Goal: Transaction & Acquisition: Purchase product/service

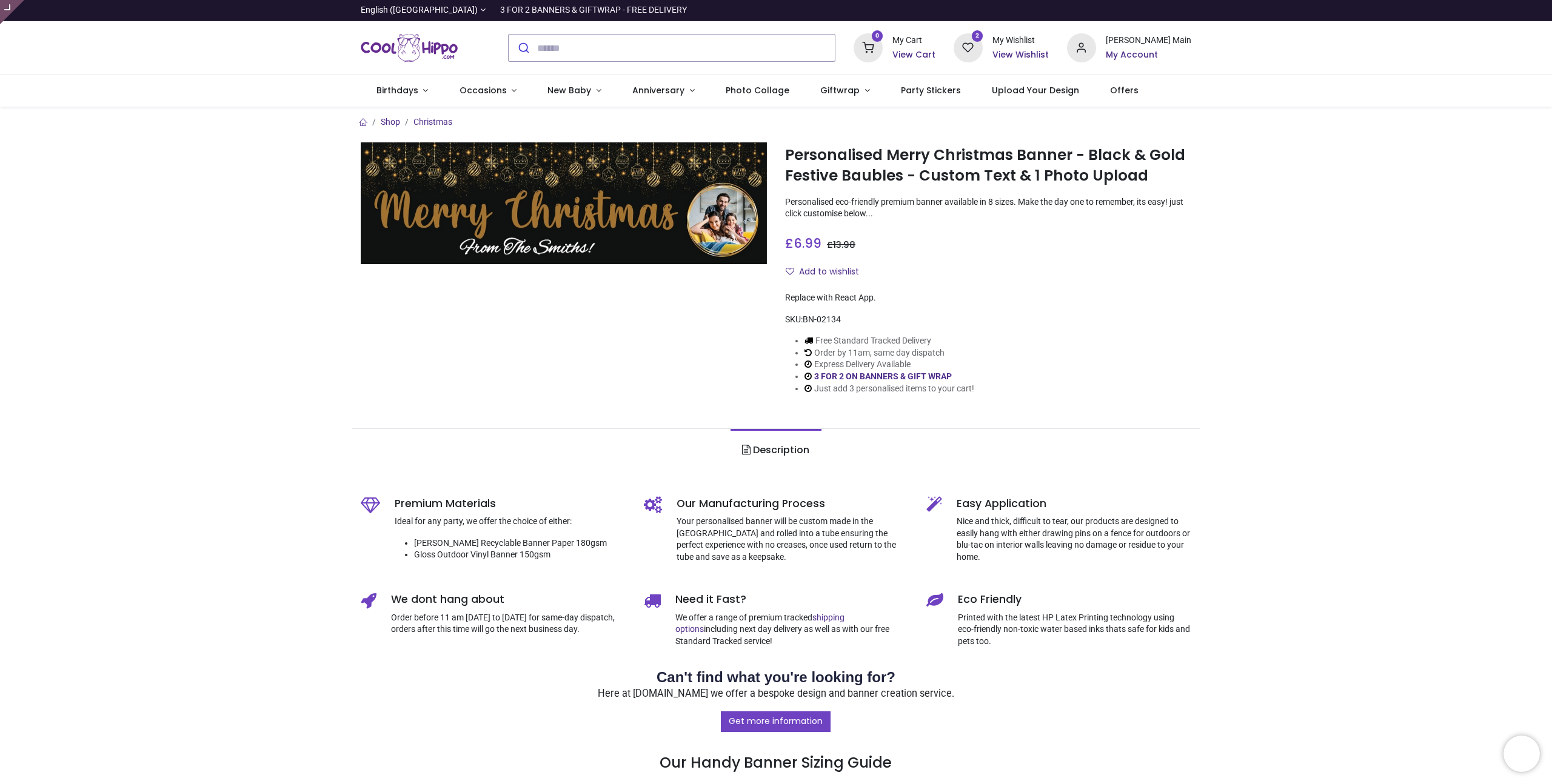
type input "**********"
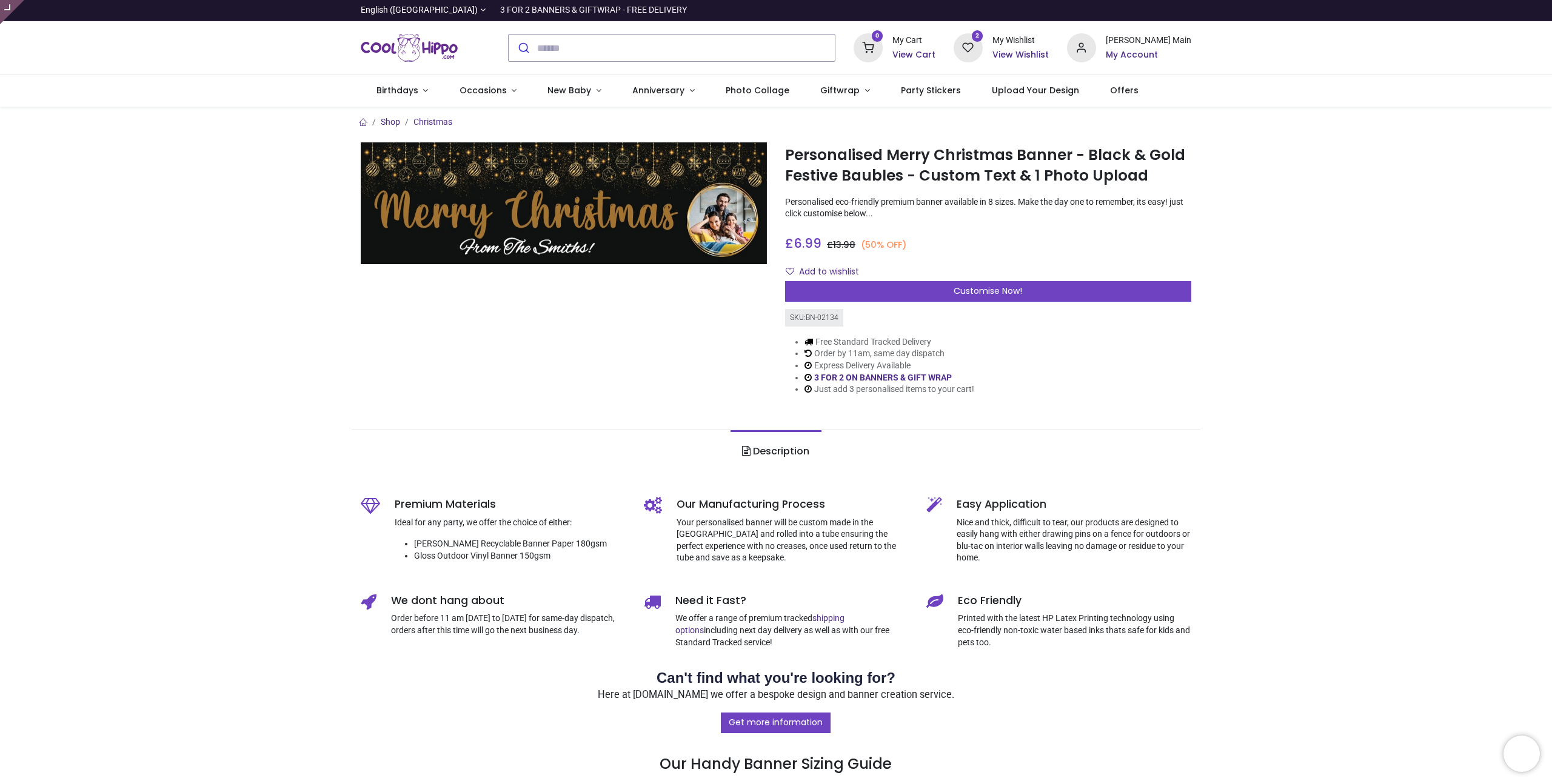
click at [913, 159] on h1 "Personalised Merry Christmas Banner - Black & Gold Festive Baubles - Custom Tex…" at bounding box center [988, 166] width 406 height 42
drag, startPoint x: 1067, startPoint y: 155, endPoint x: 785, endPoint y: 155, distance: 282.0
click at [785, 155] on h1 "Personalised Merry Christmas Banner - Black & Gold Festive Baubles - Custom Tex…" at bounding box center [988, 166] width 406 height 42
click at [1129, 175] on h1 "Personalised Merry Christmas Banner - Black & Gold Festive Baubles - Custom Tex…" at bounding box center [988, 166] width 406 height 42
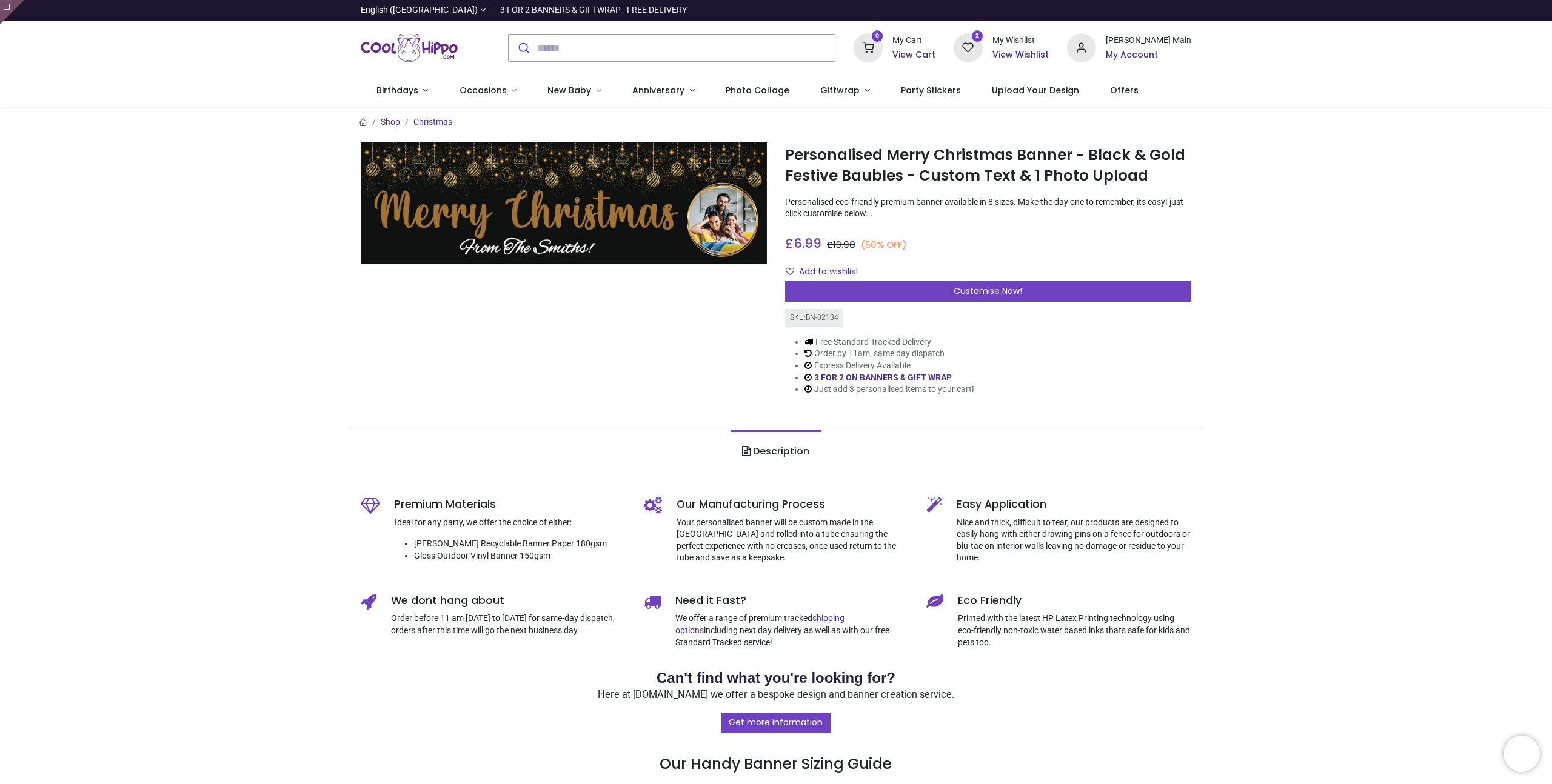
click at [1177, 115] on section "Shop Christmas Personalised Merry Christmas Banner - Black & Gold Festive Baubl…" at bounding box center [776, 261] width 848 height 308
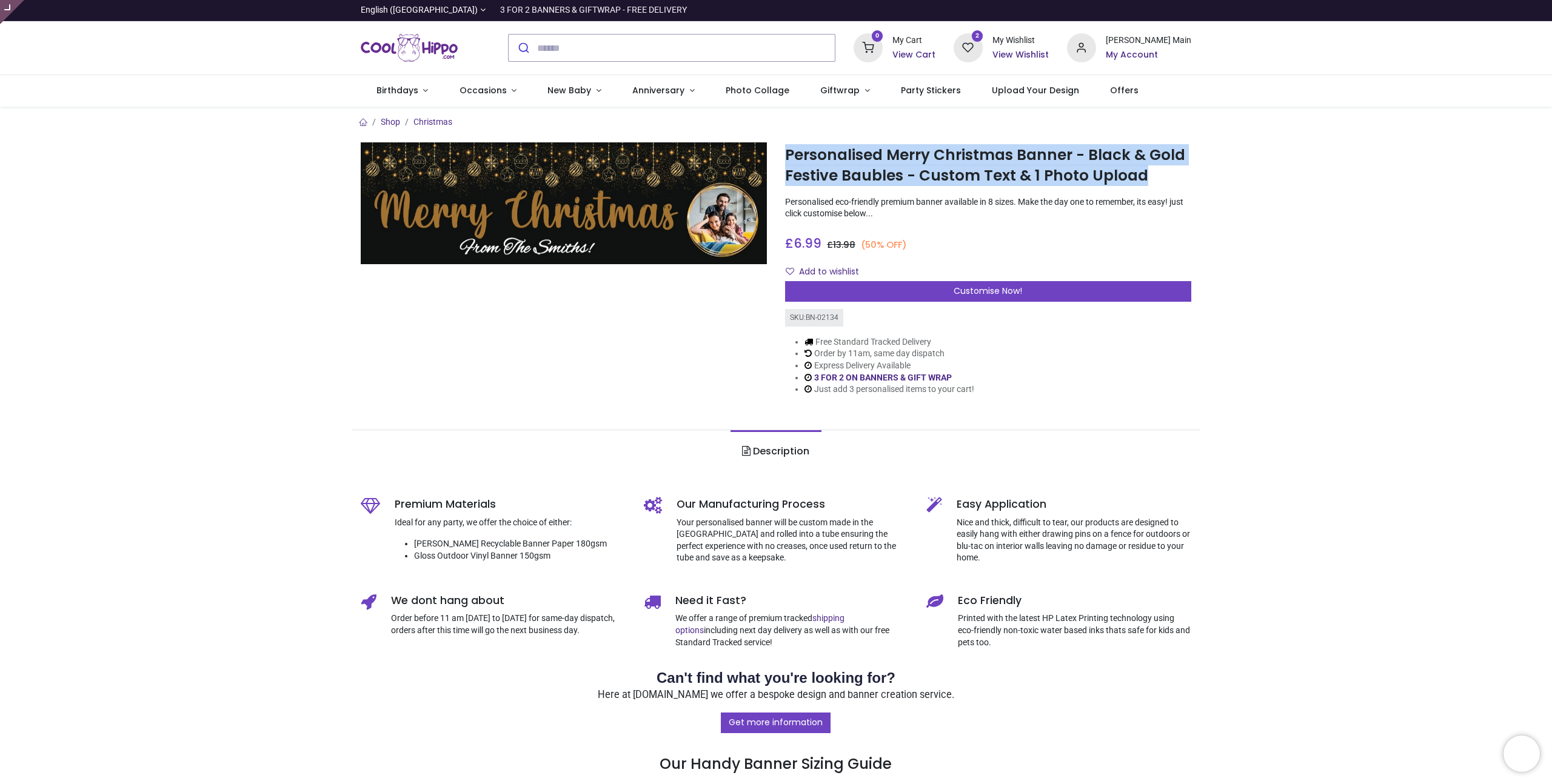
drag, startPoint x: 1141, startPoint y: 177, endPoint x: 782, endPoint y: 152, distance: 359.9
click at [782, 152] on div "Personalised Merry Christmas Banner - Black & Gold Festive Baubles - Custom Tex…" at bounding box center [988, 278] width 425 height 272
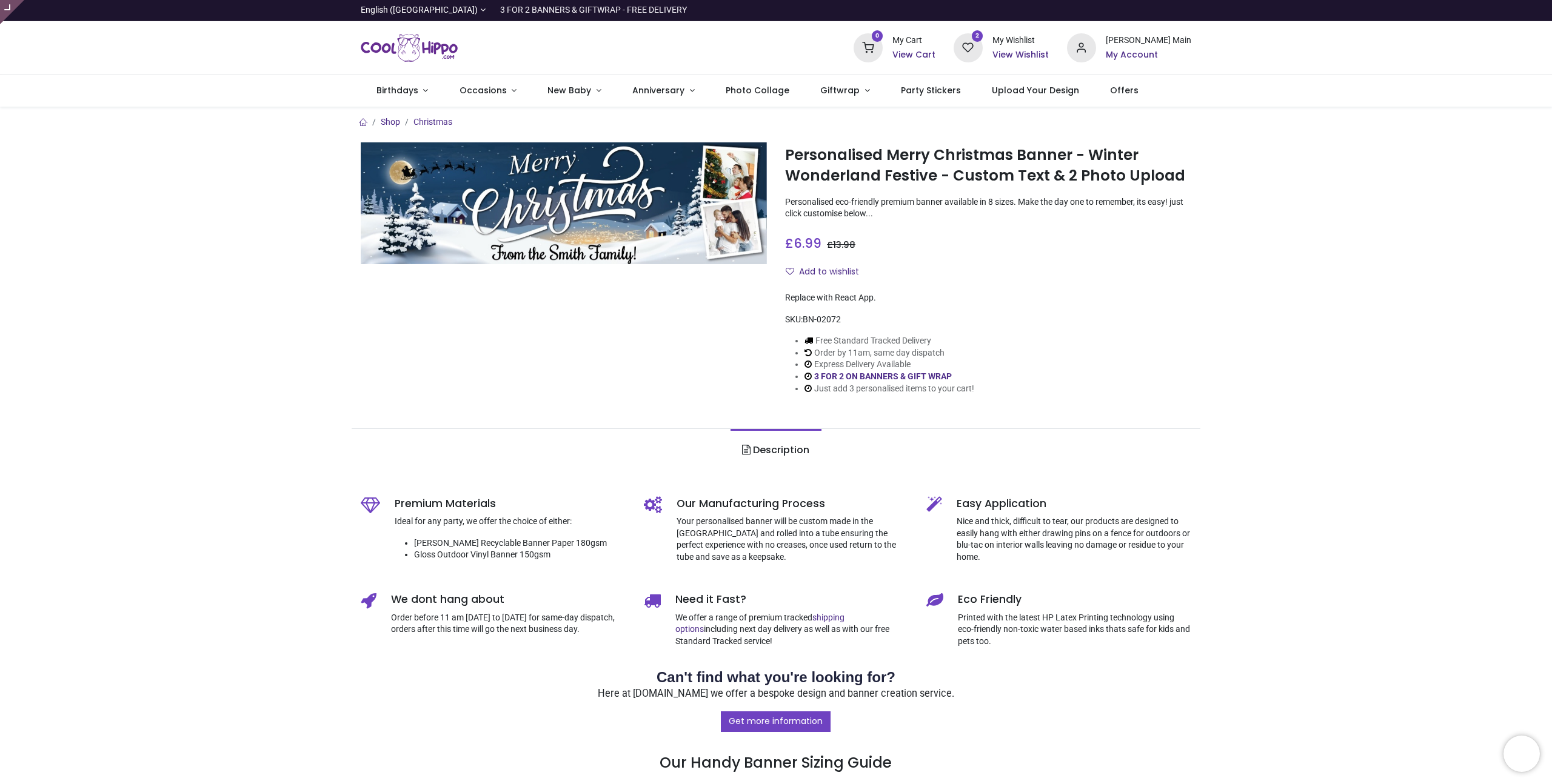
type input "**********"
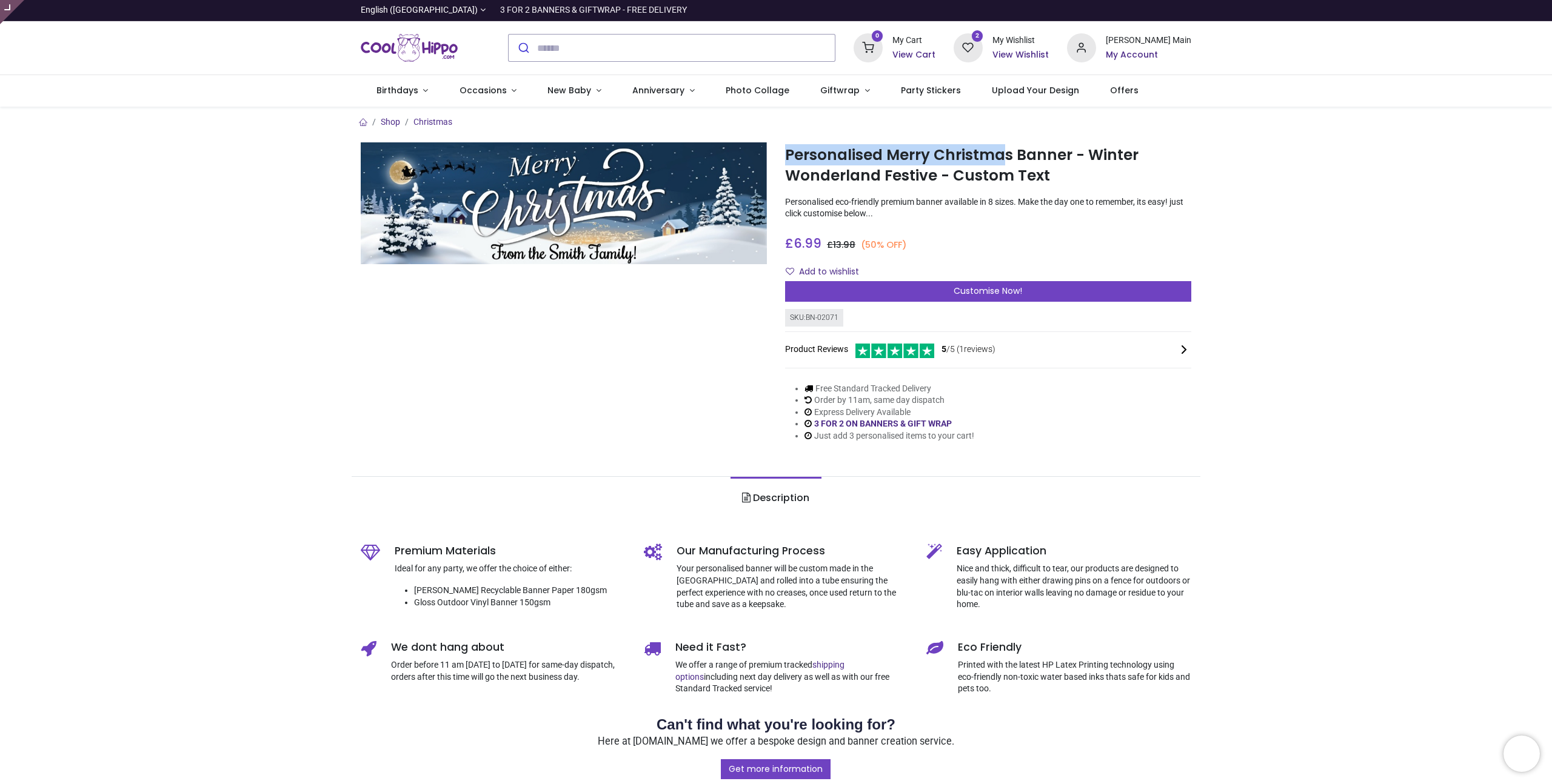
drag, startPoint x: 785, startPoint y: 154, endPoint x: 1001, endPoint y: 155, distance: 216.0
click at [1001, 155] on h1 "Personalised Merry Christmas Banner - Winter Wonderland Festive - Custom Text" at bounding box center [988, 166] width 406 height 42
click at [1008, 153] on h1 "Personalised Merry Christmas Banner - Winter Wonderland Festive - Custom Text" at bounding box center [988, 166] width 406 height 42
drag, startPoint x: 1010, startPoint y: 153, endPoint x: 890, endPoint y: 154, distance: 120.0
click at [890, 154] on h1 "Personalised Merry Christmas Banner - Winter Wonderland Festive - Custom Text" at bounding box center [988, 166] width 406 height 42
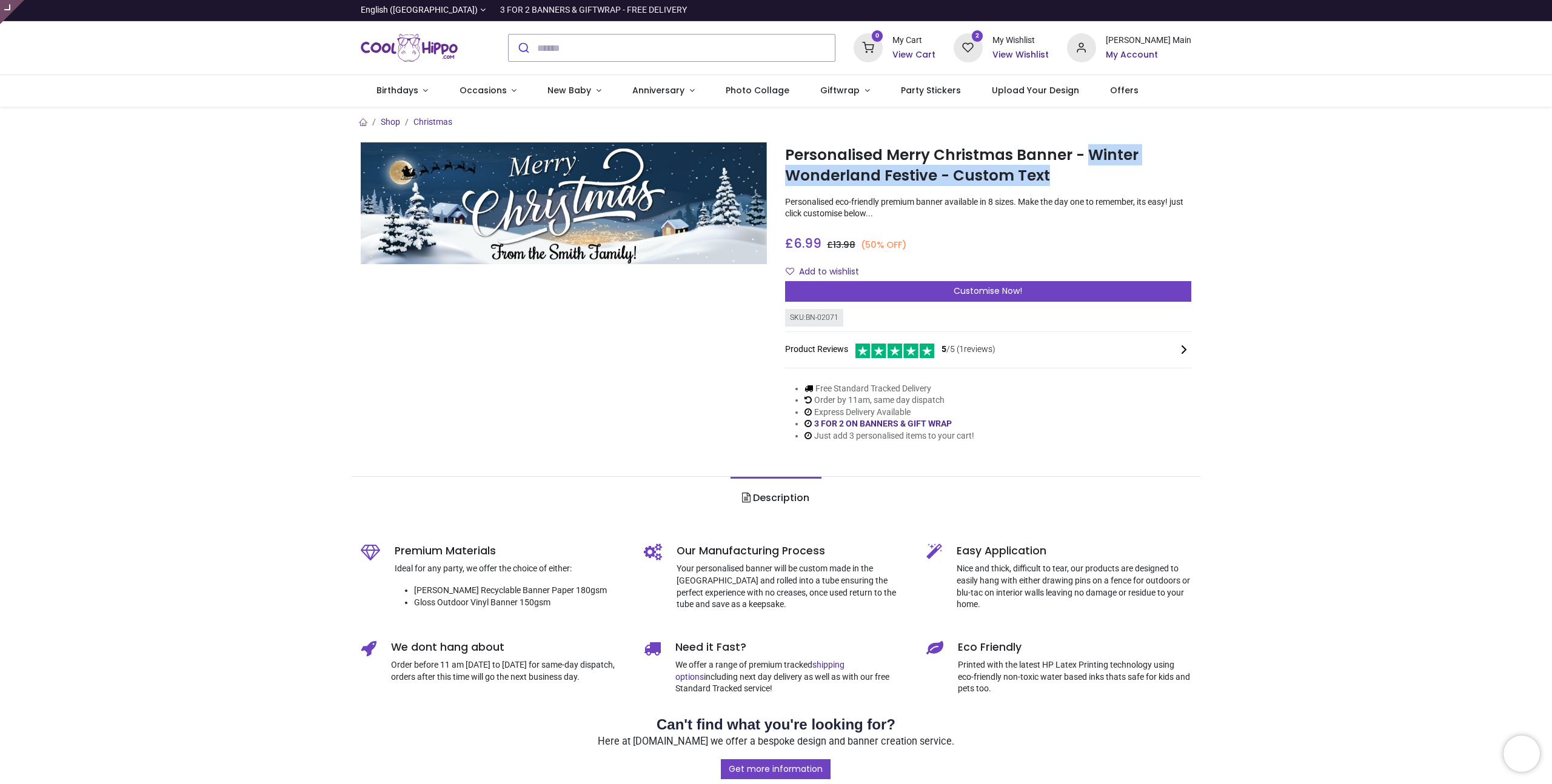
drag, startPoint x: 1088, startPoint y: 155, endPoint x: 1103, endPoint y: 171, distance: 21.9
click at [1103, 171] on h1 "Personalised Merry Christmas Banner - Winter Wonderland Festive - Custom Text" at bounding box center [988, 166] width 406 height 42
drag, startPoint x: 1067, startPoint y: 155, endPoint x: 934, endPoint y: 153, distance: 133.0
click at [934, 153] on h1 "Personalised Merry Christmas Banner - Winter Wonderland Festive - Custom Text" at bounding box center [988, 166] width 406 height 42
copy h1 "Christmas Banner"
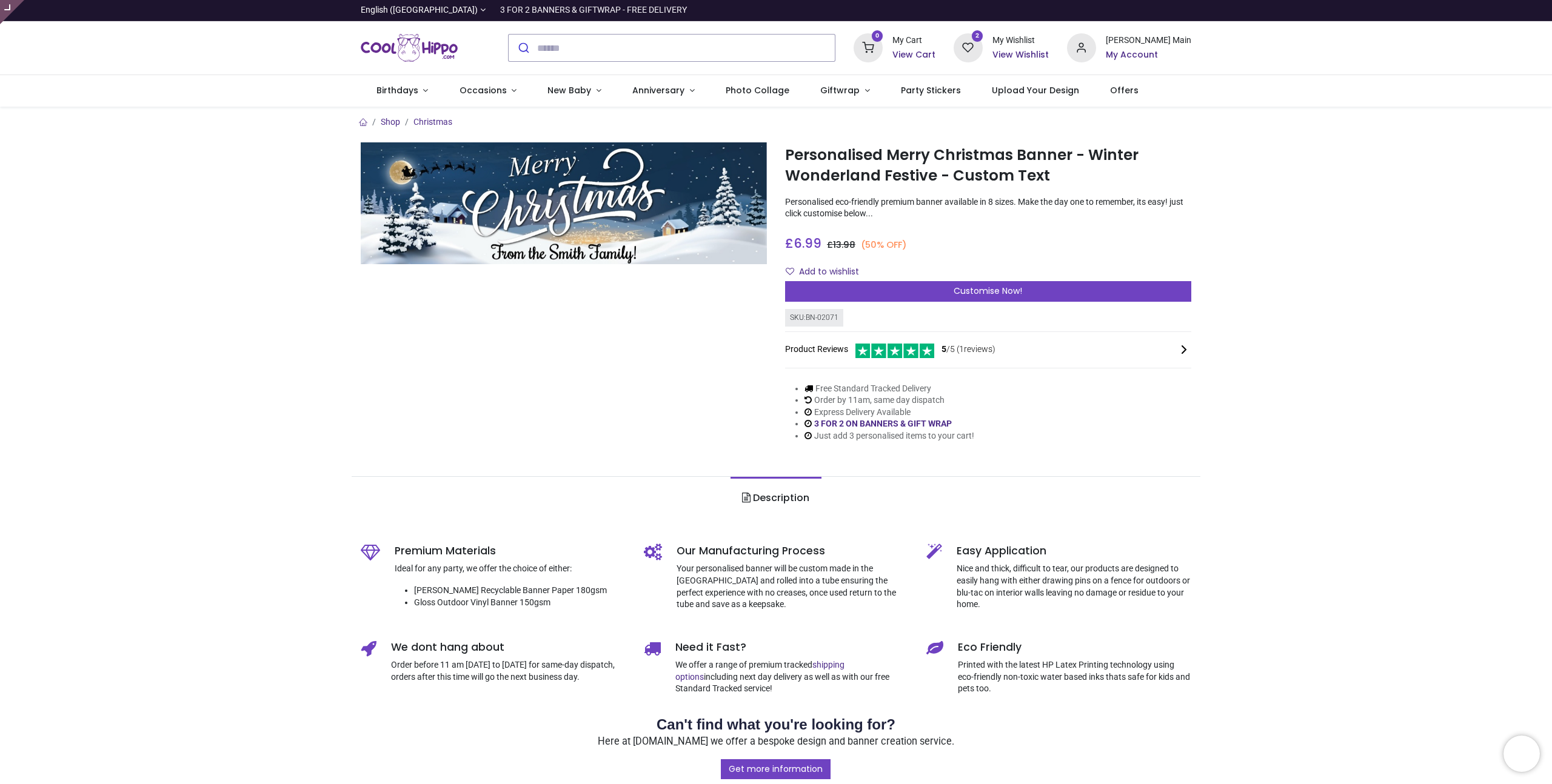
click at [924, 158] on h1 "Personalised Merry Christmas Banner - Winter Wonderland Festive - Custom Text" at bounding box center [988, 166] width 406 height 42
drag, startPoint x: 888, startPoint y: 153, endPoint x: 1007, endPoint y: 153, distance: 119.0
click at [1007, 153] on h1 "Personalised Merry Christmas Banner - Winter Wonderland Festive - Custom Text" at bounding box center [988, 166] width 406 height 42
click at [1298, 160] on div "Shop Christmas Personalised Merry Christmas Banner - Winter Wonderland Festive …" at bounding box center [776, 639] width 1552 height 1065
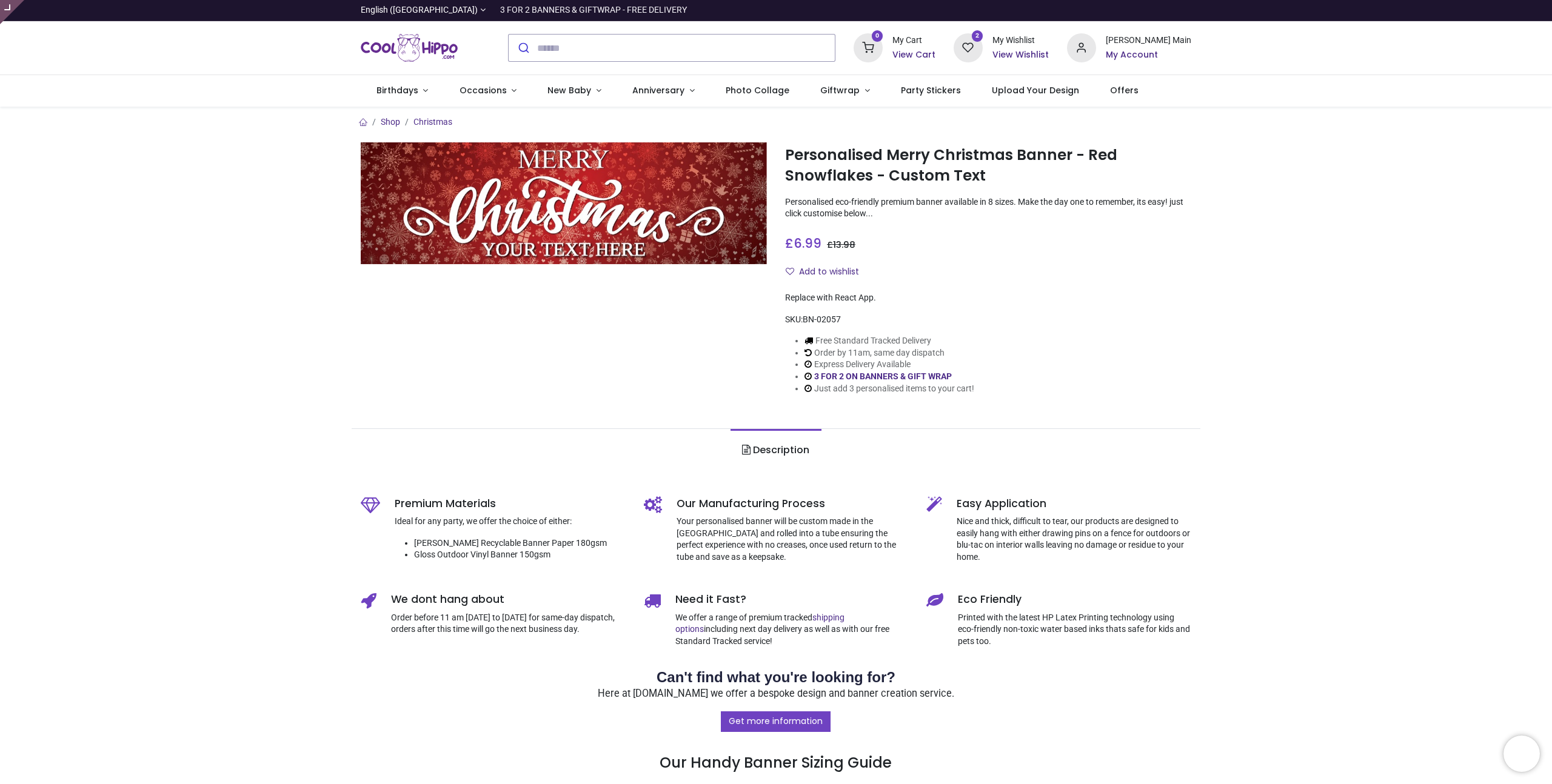
type input "**********"
